Goal: Find specific page/section: Find specific page/section

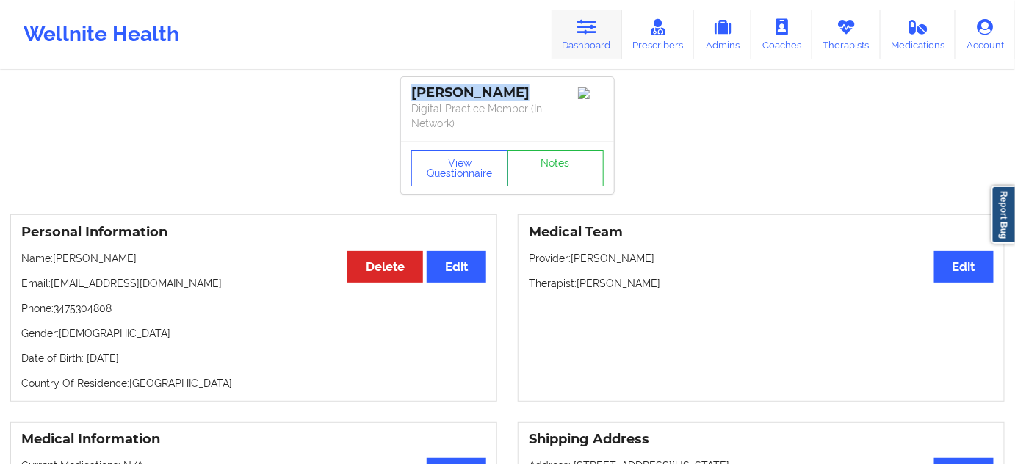
click at [580, 39] on link "Dashboard" at bounding box center [587, 34] width 71 height 48
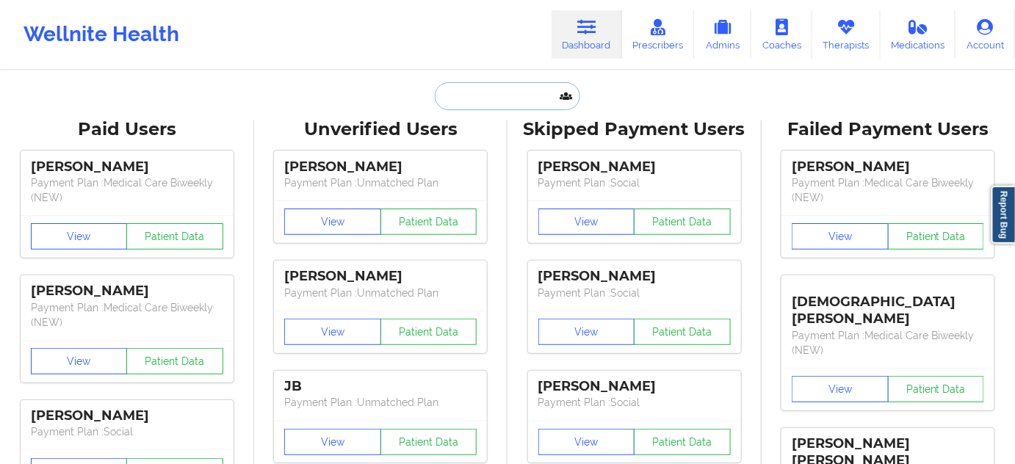
click at [505, 90] on input "text" at bounding box center [507, 96] width 145 height 28
paste input "[EMAIL_ADDRESS][DOMAIN_NAME]"
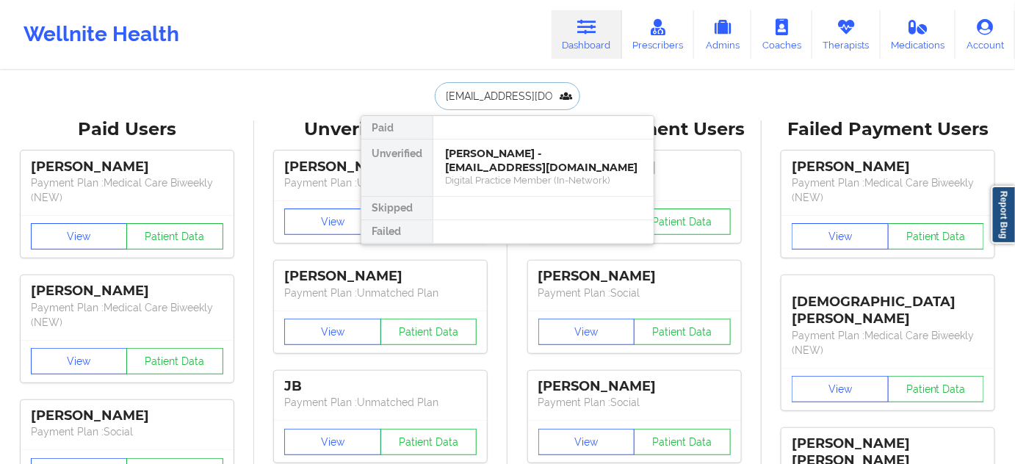
scroll to position [0, 25]
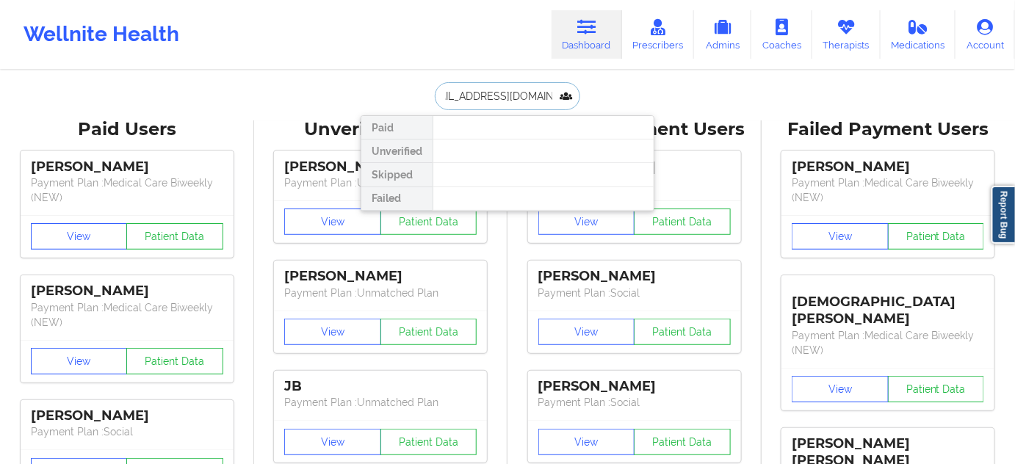
type input "[EMAIL_ADDRESS][DOMAIN_NAME]"
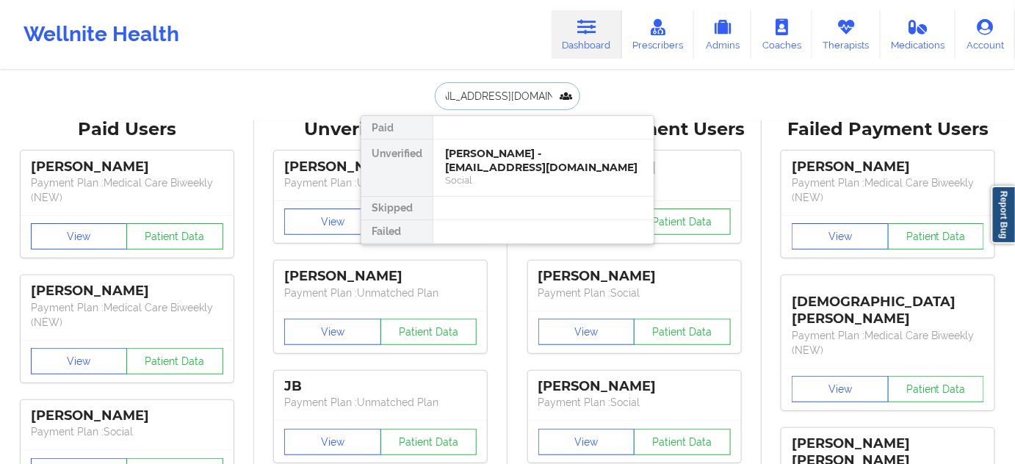
click at [483, 149] on div "[PERSON_NAME] - [EMAIL_ADDRESS][DOMAIN_NAME]" at bounding box center [543, 160] width 197 height 27
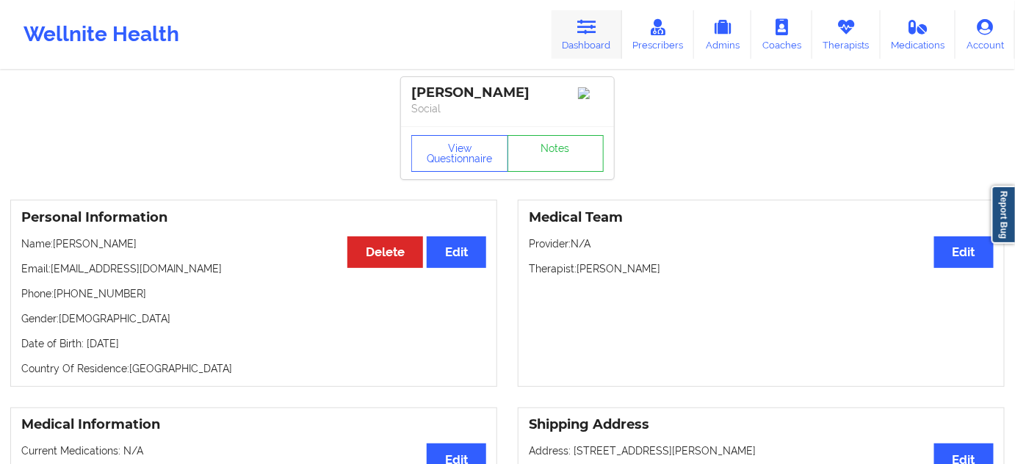
click at [601, 44] on link "Dashboard" at bounding box center [587, 34] width 71 height 48
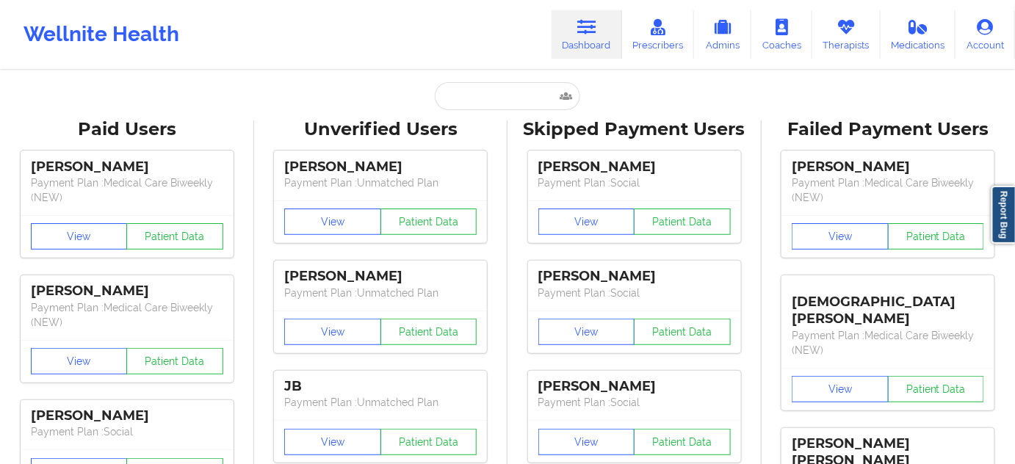
click at [475, 99] on input "text" at bounding box center [507, 96] width 145 height 28
paste input "[PERSON_NAME]"
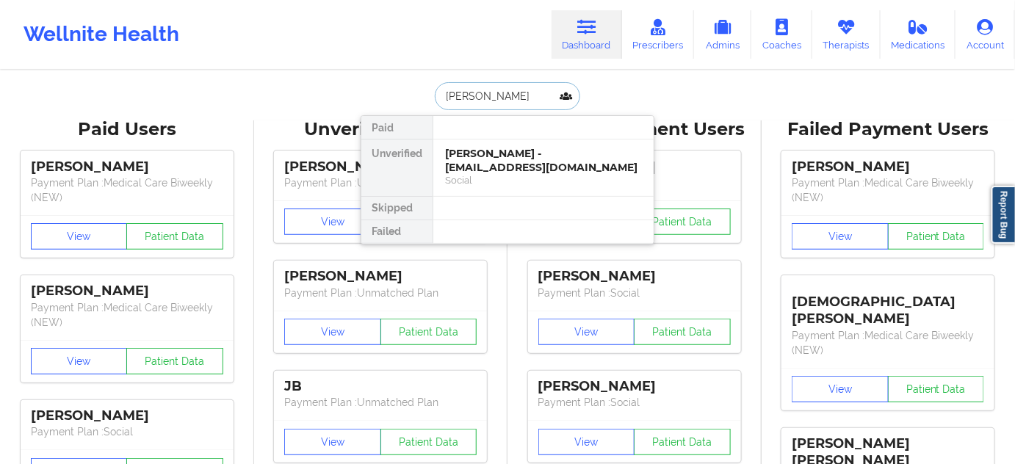
type input "[PERSON_NAME]"
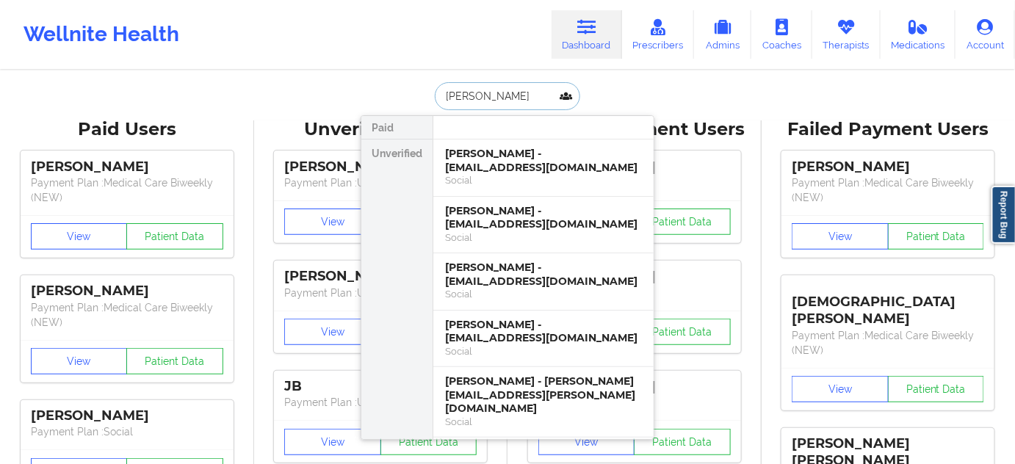
click at [494, 160] on div "[PERSON_NAME] - [EMAIL_ADDRESS][DOMAIN_NAME]" at bounding box center [543, 160] width 197 height 27
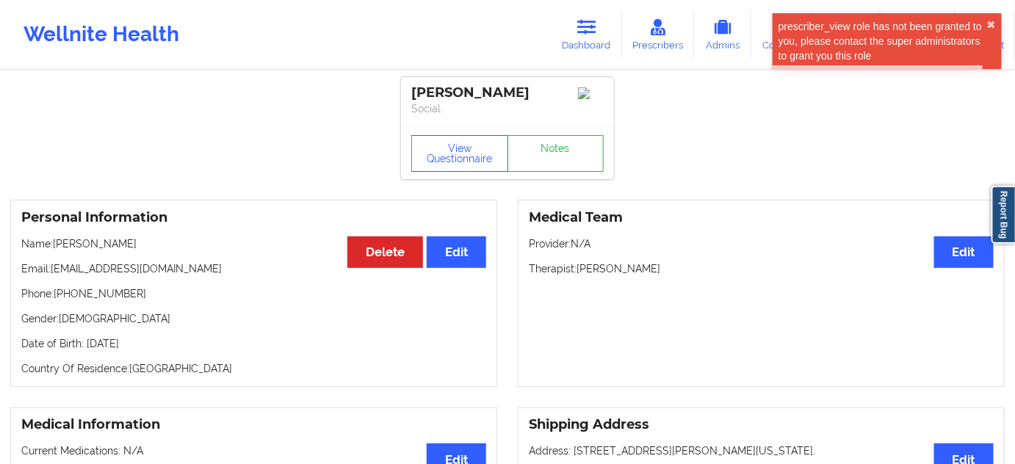
drag, startPoint x: 536, startPoint y: 87, endPoint x: 398, endPoint y: 99, distance: 138.6
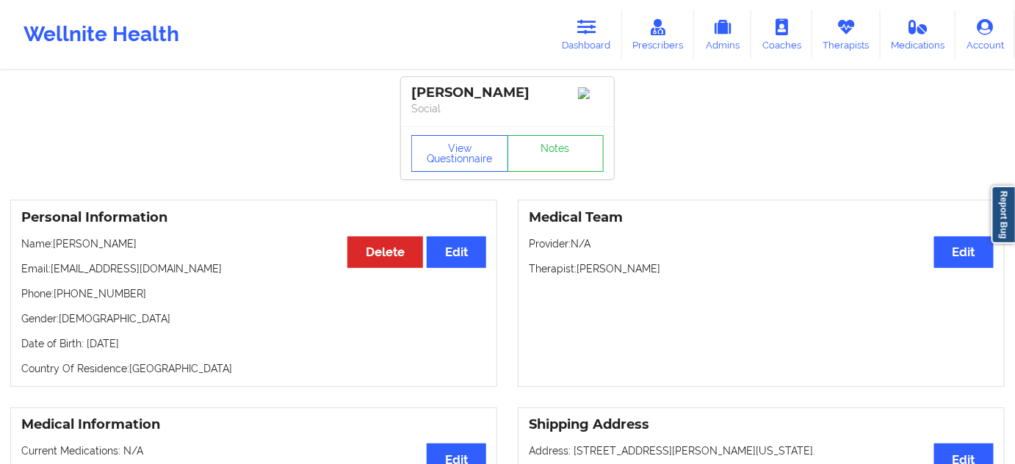
drag, startPoint x: 534, startPoint y: 89, endPoint x: 401, endPoint y: 90, distance: 133.0
click at [401, 90] on div "[PERSON_NAME] Social" at bounding box center [507, 101] width 213 height 49
copy div "[PERSON_NAME]"
drag, startPoint x: 51, startPoint y: 273, endPoint x: 198, endPoint y: 275, distance: 146.9
click at [198, 275] on p "Email: [EMAIL_ADDRESS][DOMAIN_NAME]" at bounding box center [253, 269] width 465 height 15
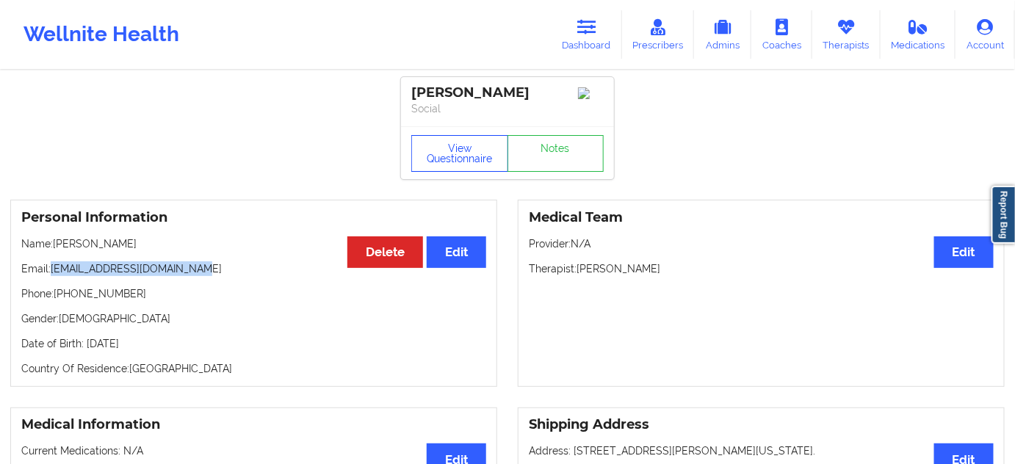
copy p "[EMAIL_ADDRESS][DOMAIN_NAME]"
